Goal: Task Accomplishment & Management: Manage account settings

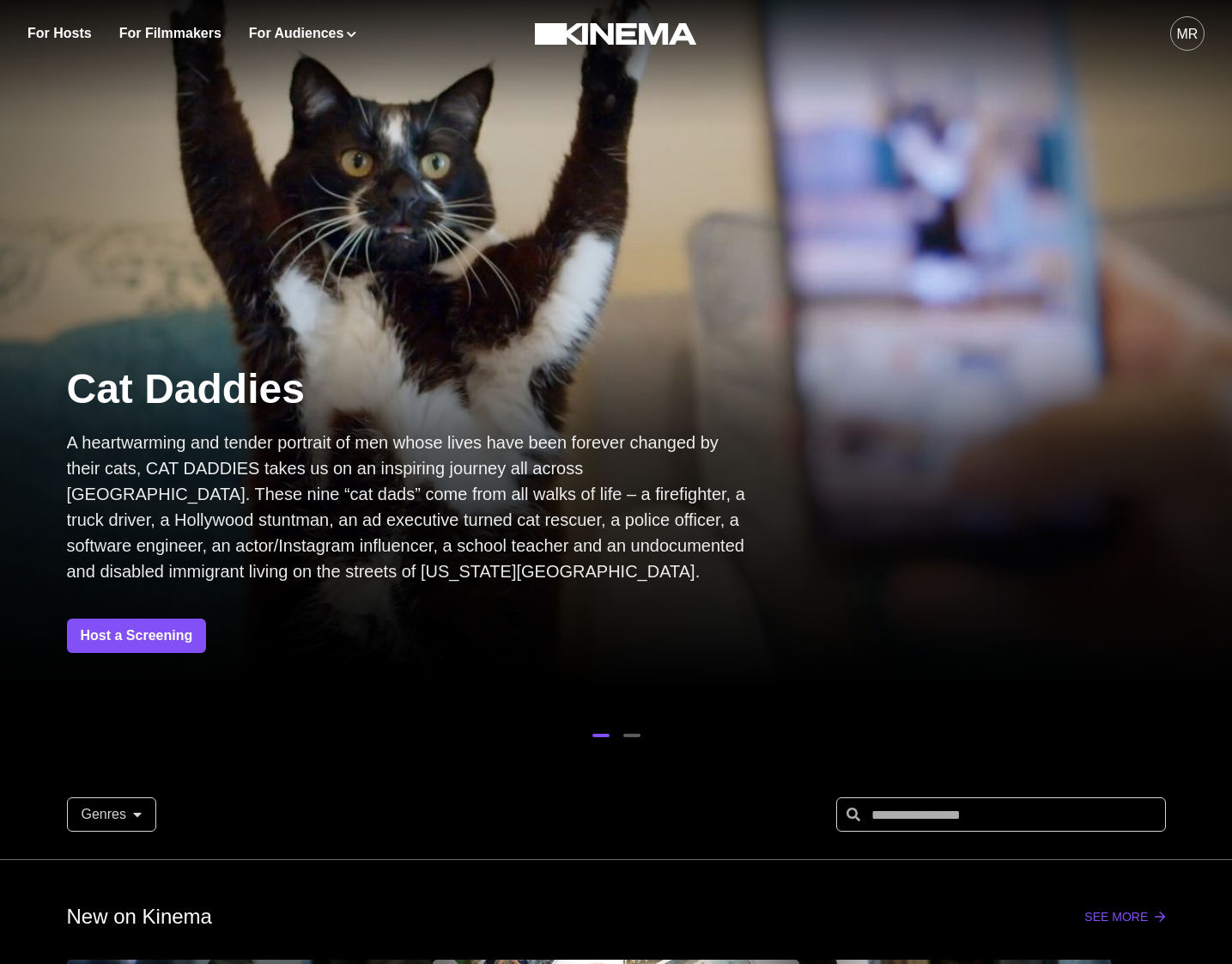
click at [1204, 30] on div "For Hosts For Filmmakers For Audiences Events Watch Now MR" at bounding box center [616, 33] width 1232 height 67
drag, startPoint x: 1197, startPoint y: 41, endPoint x: 1171, endPoint y: 63, distance: 34.1
click at [1197, 42] on div "MR" at bounding box center [1188, 33] width 22 height 21
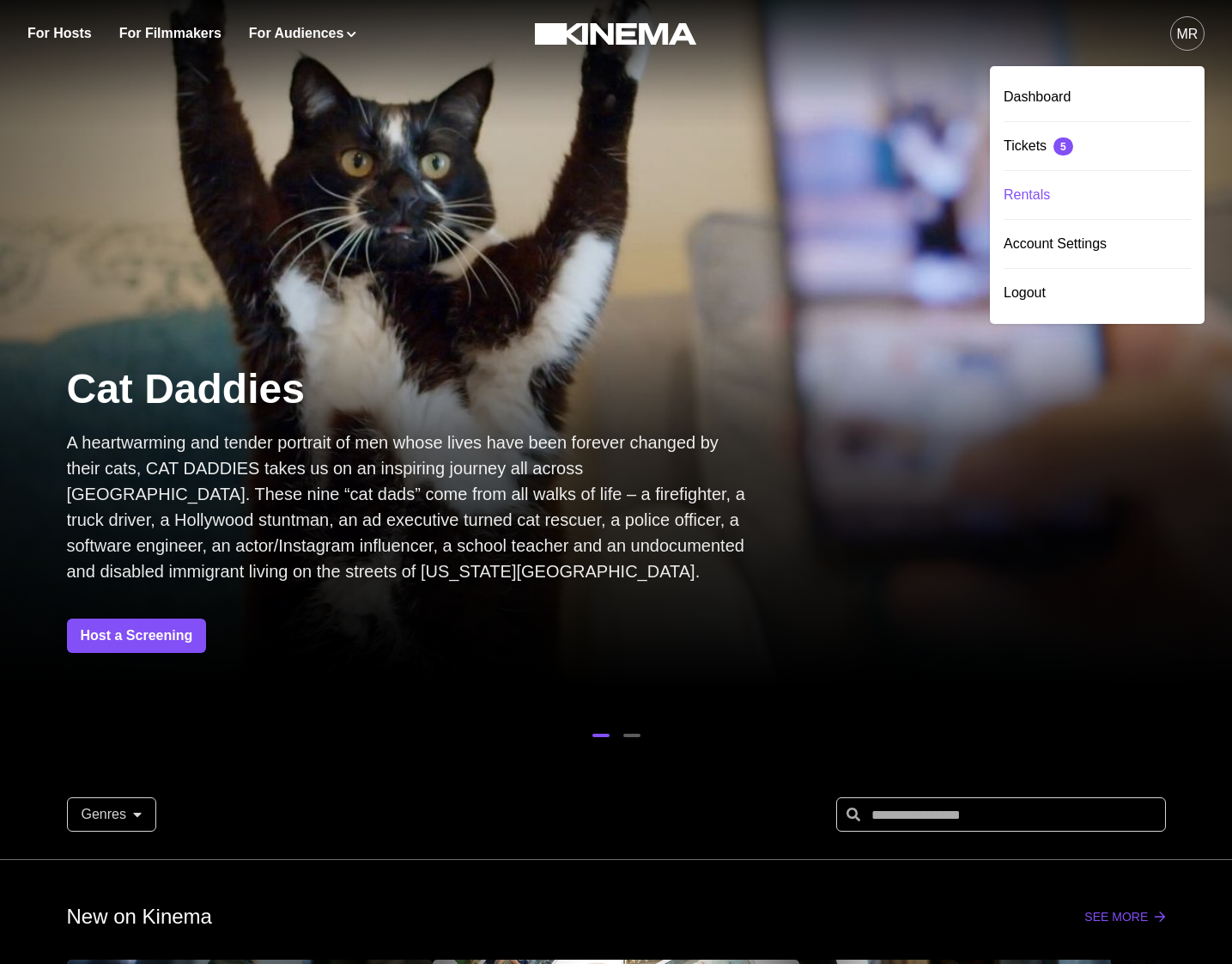
click at [1029, 210] on div "Rentals" at bounding box center [1097, 195] width 188 height 48
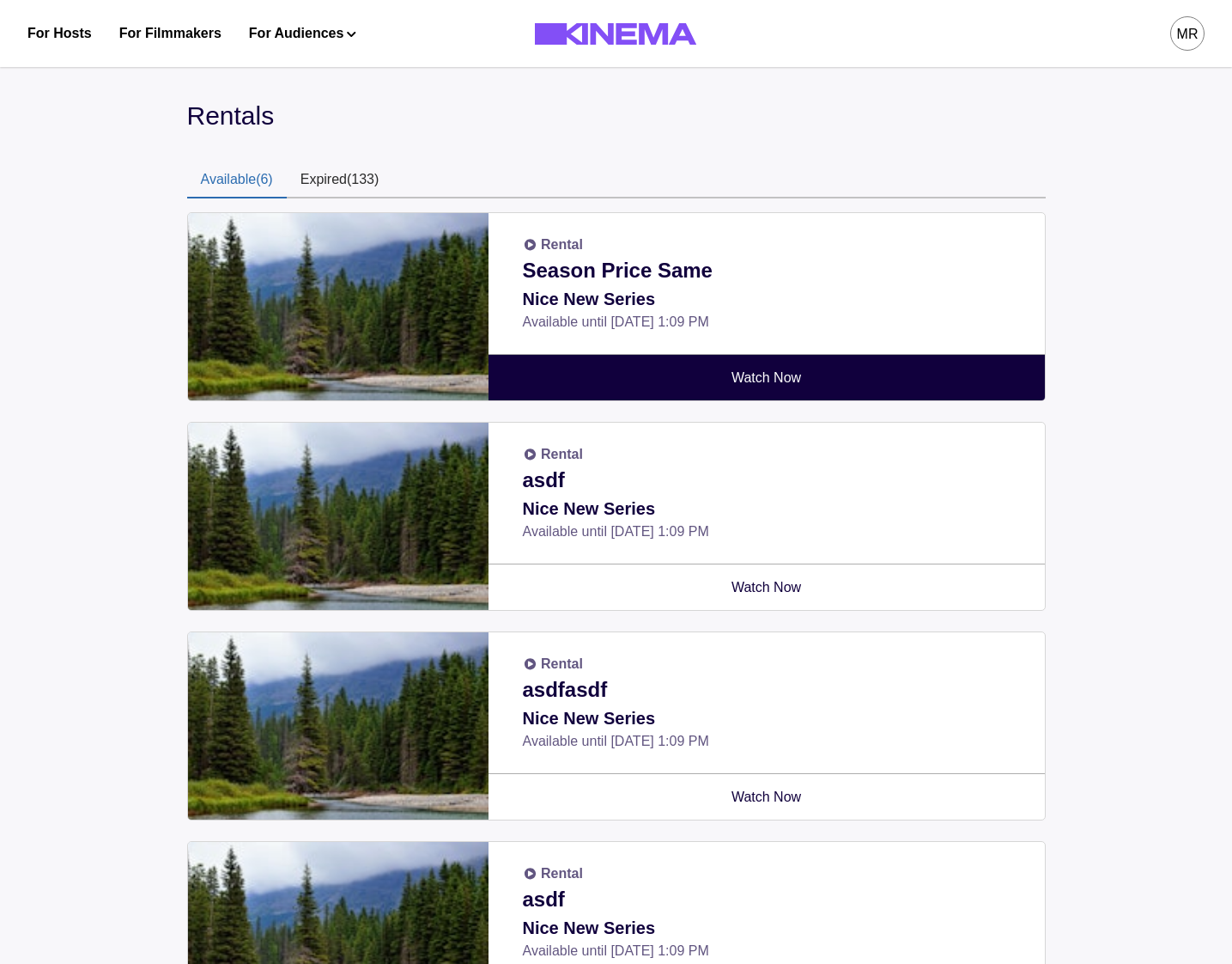
click at [692, 388] on link "Watch Now" at bounding box center [766, 377] width 535 height 45
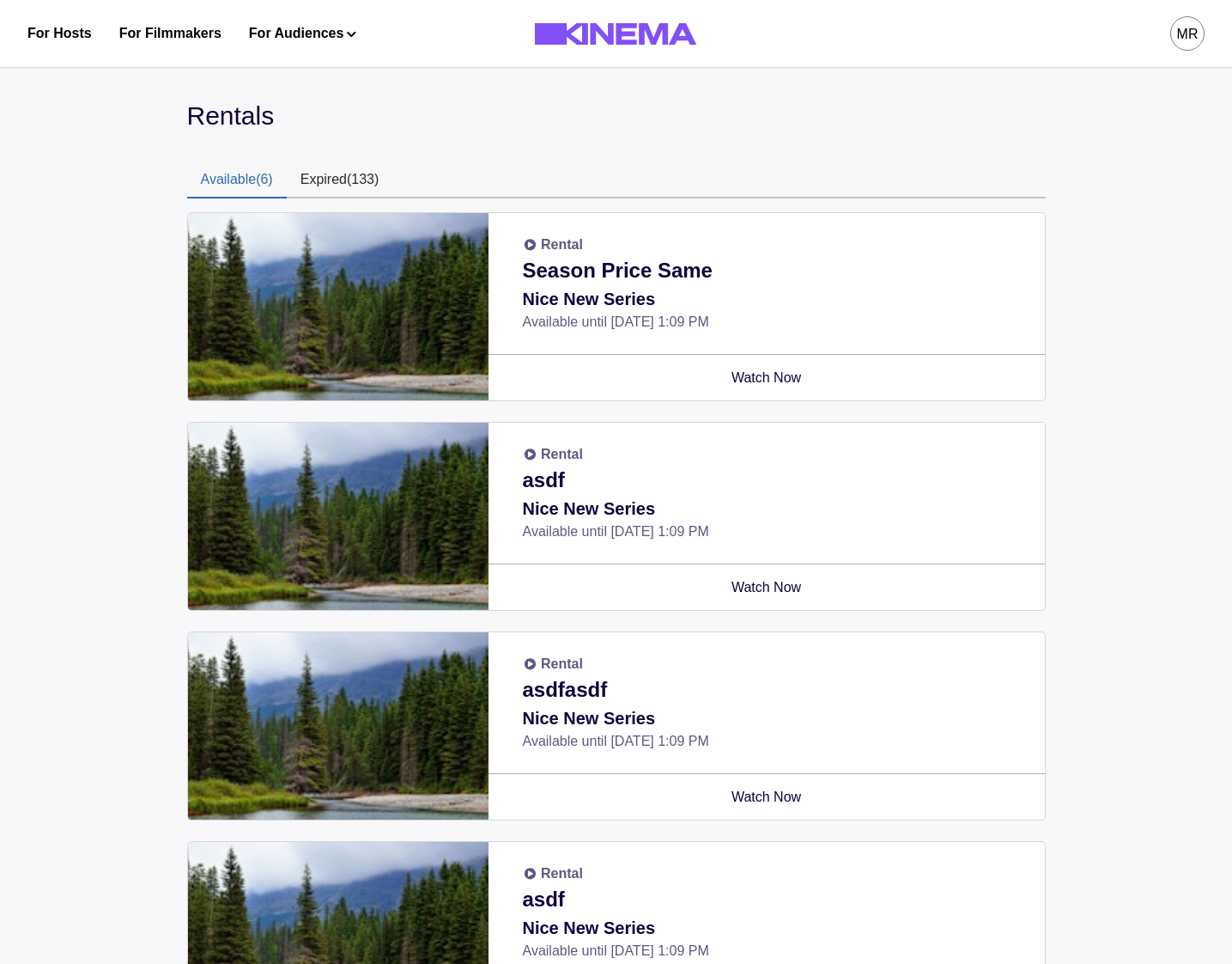
click at [371, 189] on button "Expired (133)" at bounding box center [340, 180] width 106 height 36
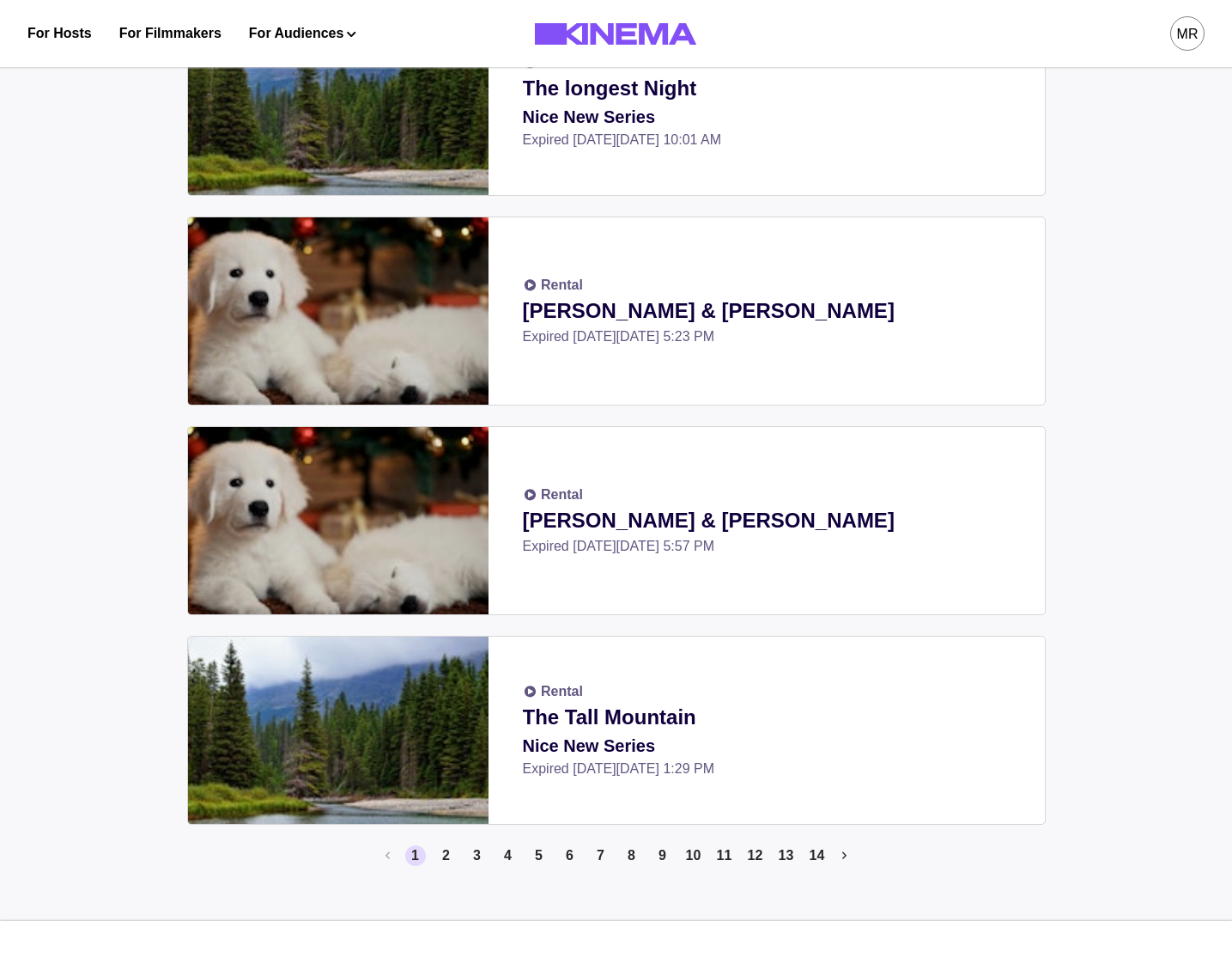
scroll to position [1592, 0]
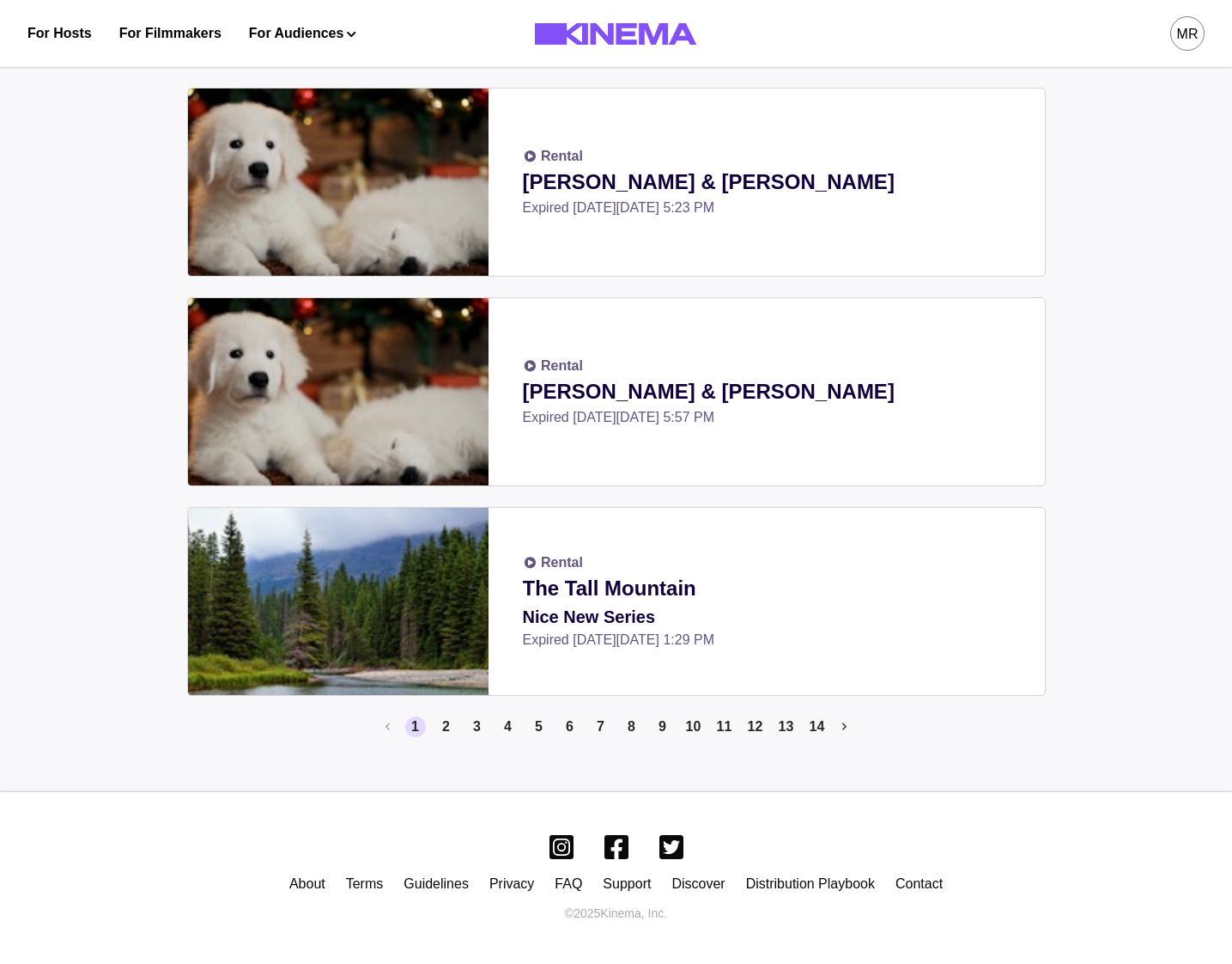
click at [456, 729] on ol "1 2 3 4 5 6 7 8 9 10 11 12 13 14" at bounding box center [613, 726] width 429 height 21
click at [456, 728] on button "2" at bounding box center [446, 726] width 21 height 21
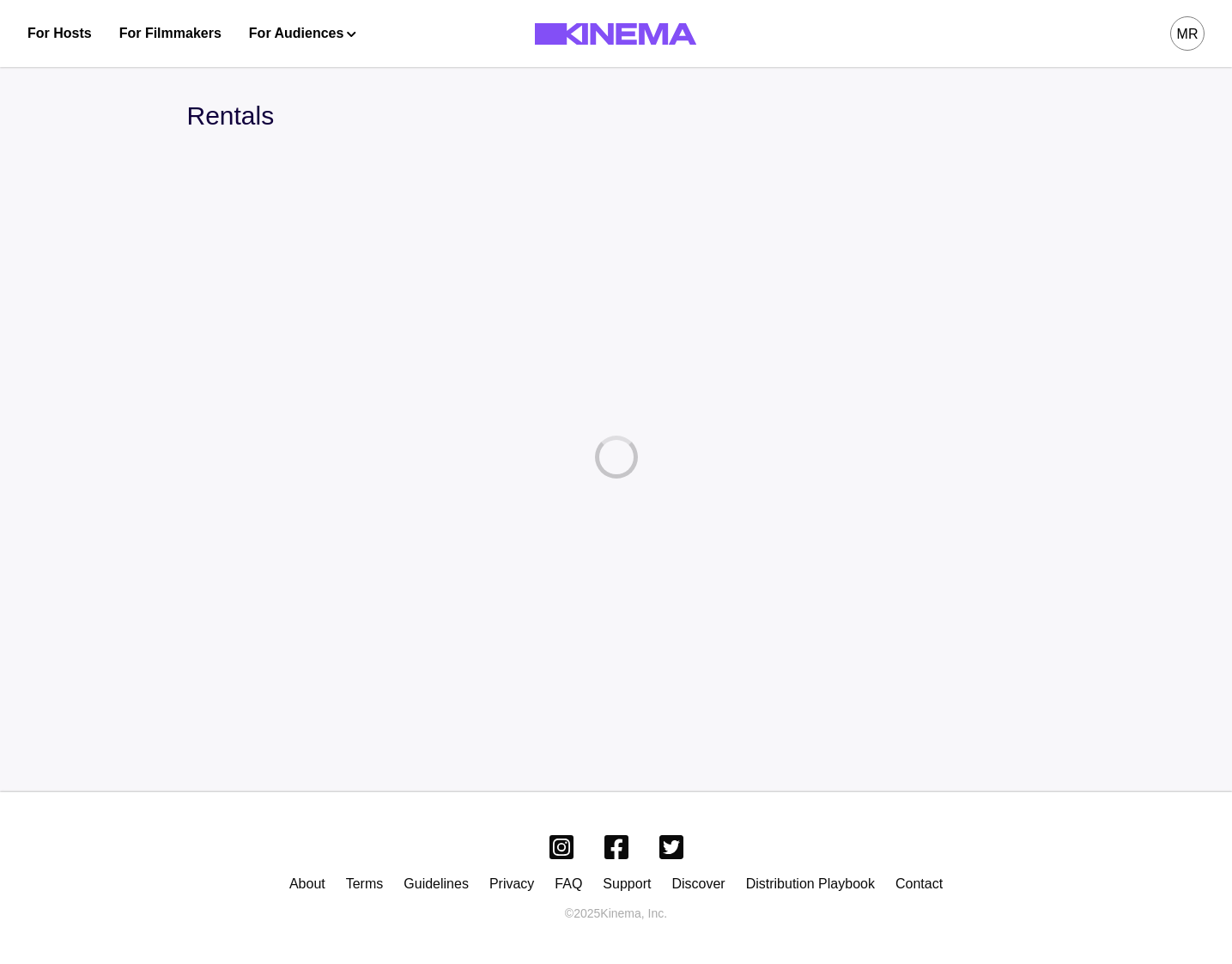
scroll to position [0, 0]
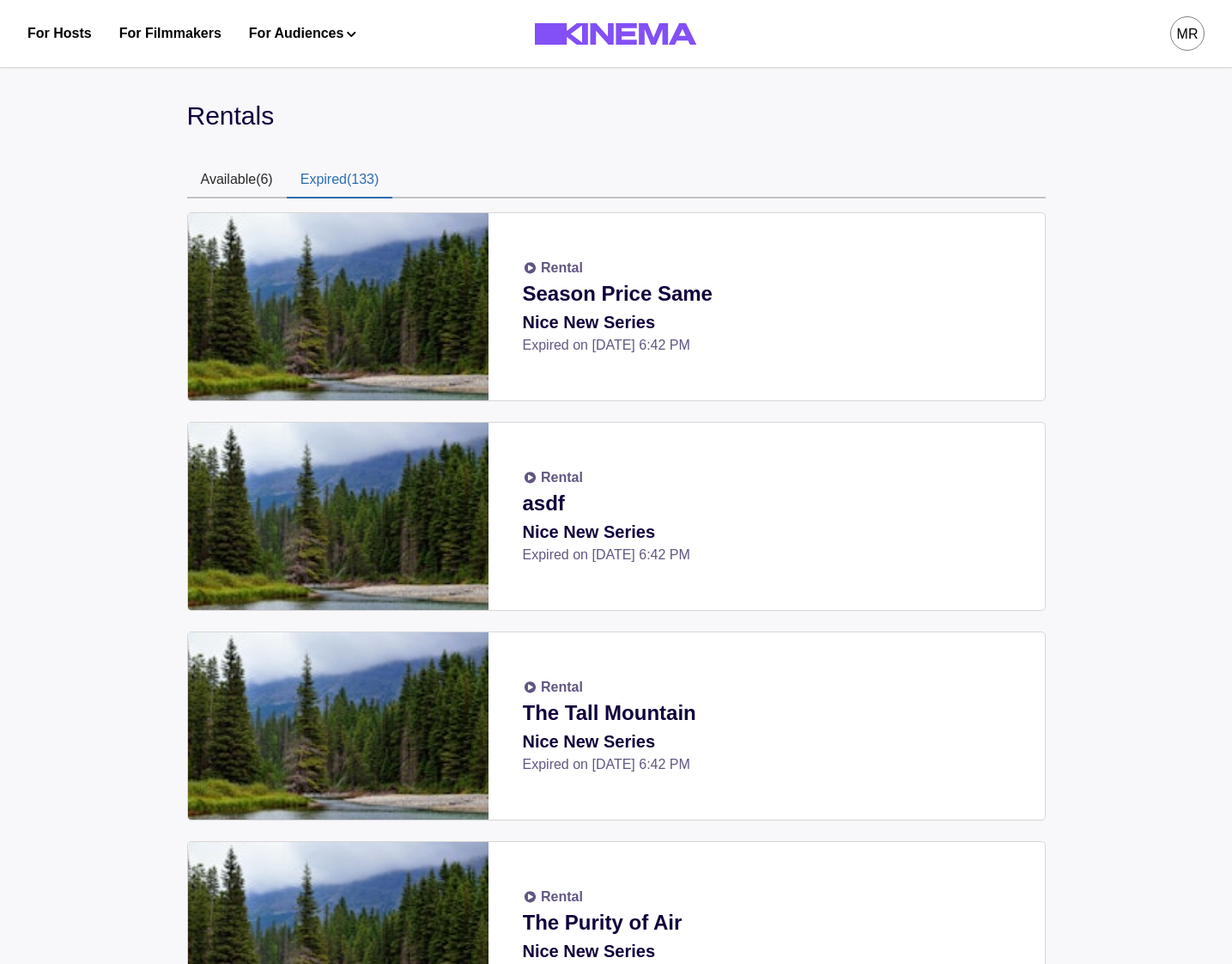
drag, startPoint x: 176, startPoint y: 41, endPoint x: 190, endPoint y: 44, distance: 14.3
click at [176, 42] on link "For Filmmakers" at bounding box center [170, 33] width 102 height 21
